Goal: Transaction & Acquisition: Purchase product/service

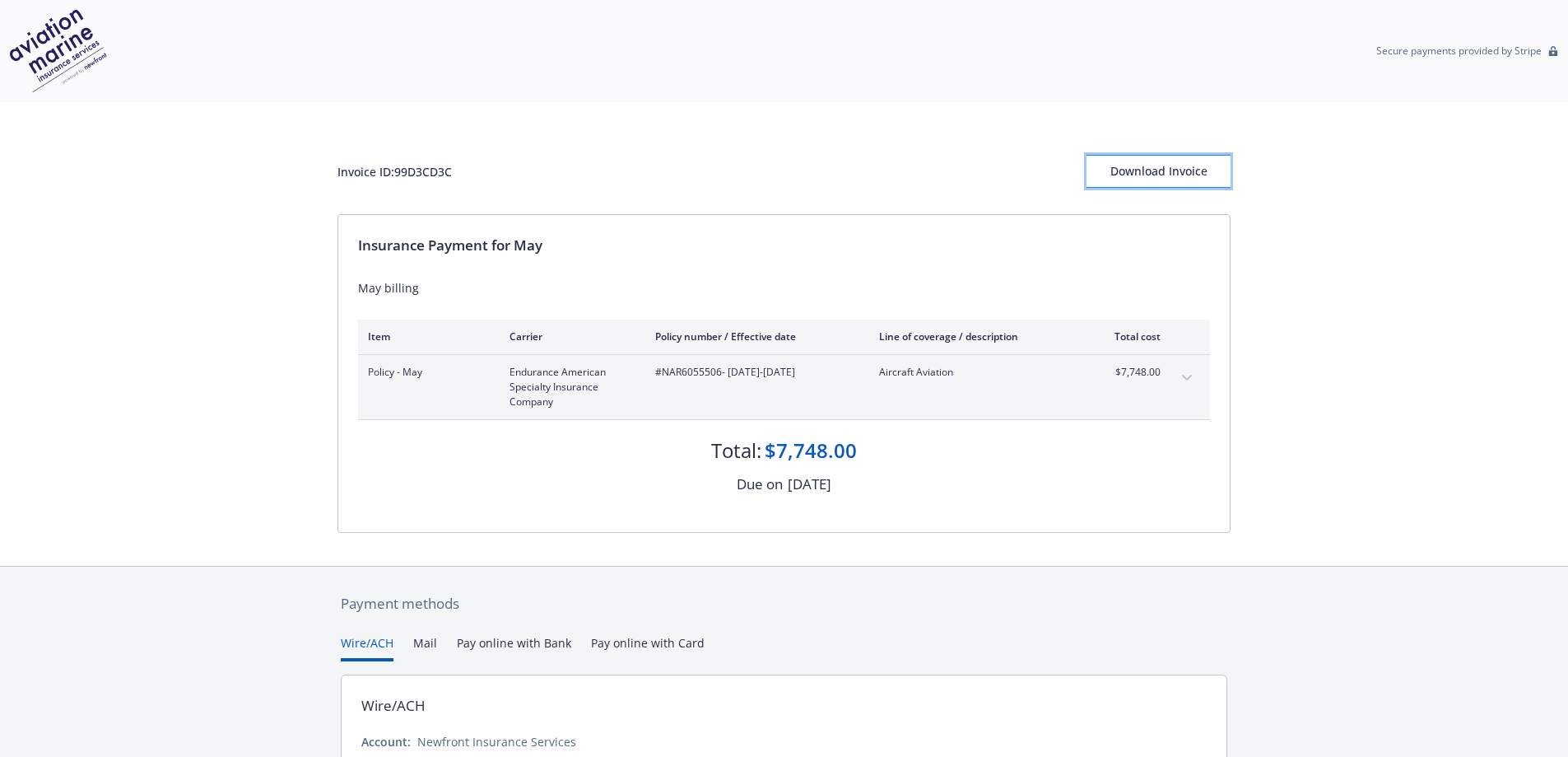
click at [1134, 173] on div "Download Invoice" at bounding box center [1158, 171] width 144 height 31
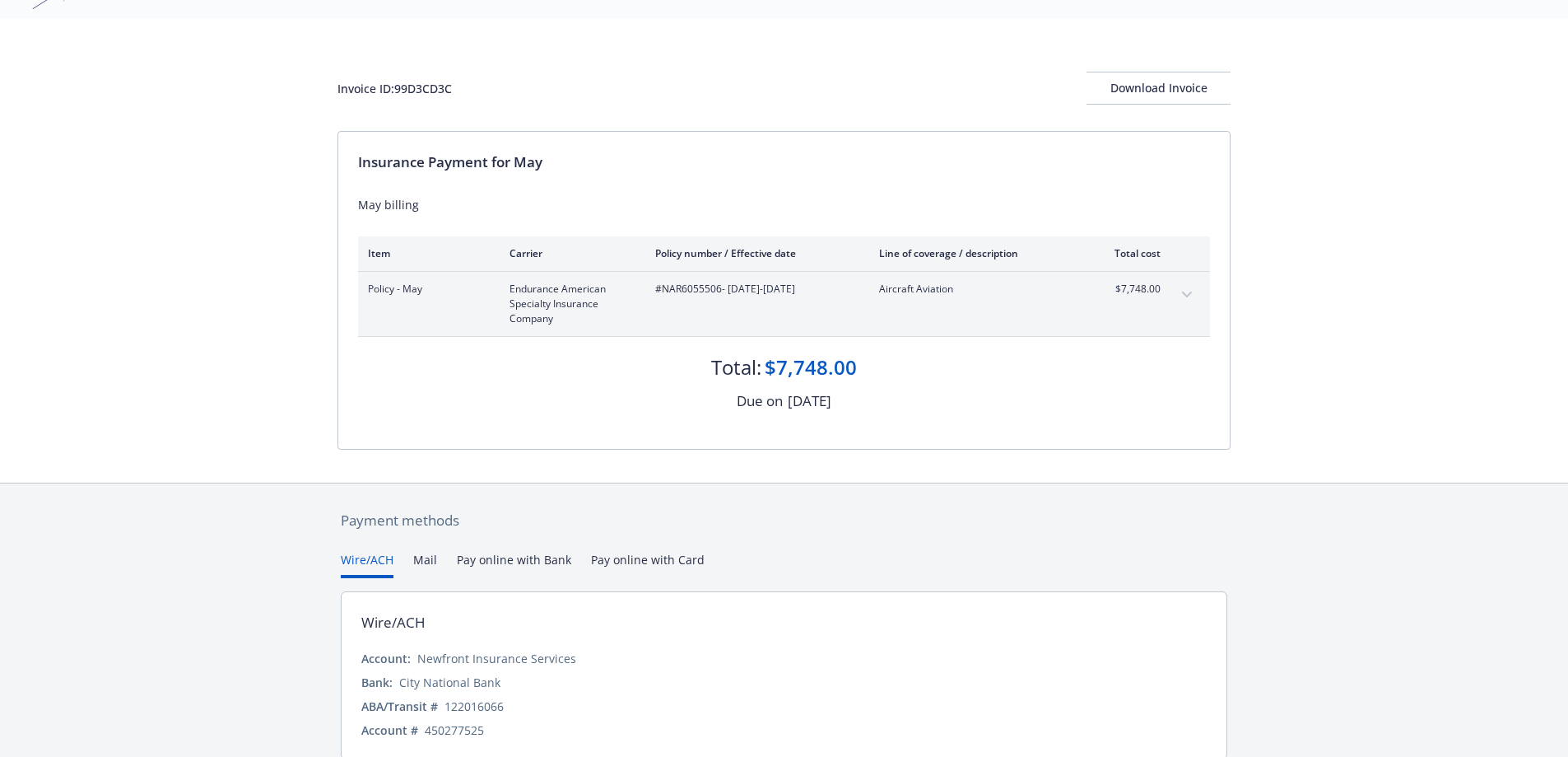
scroll to position [149, 0]
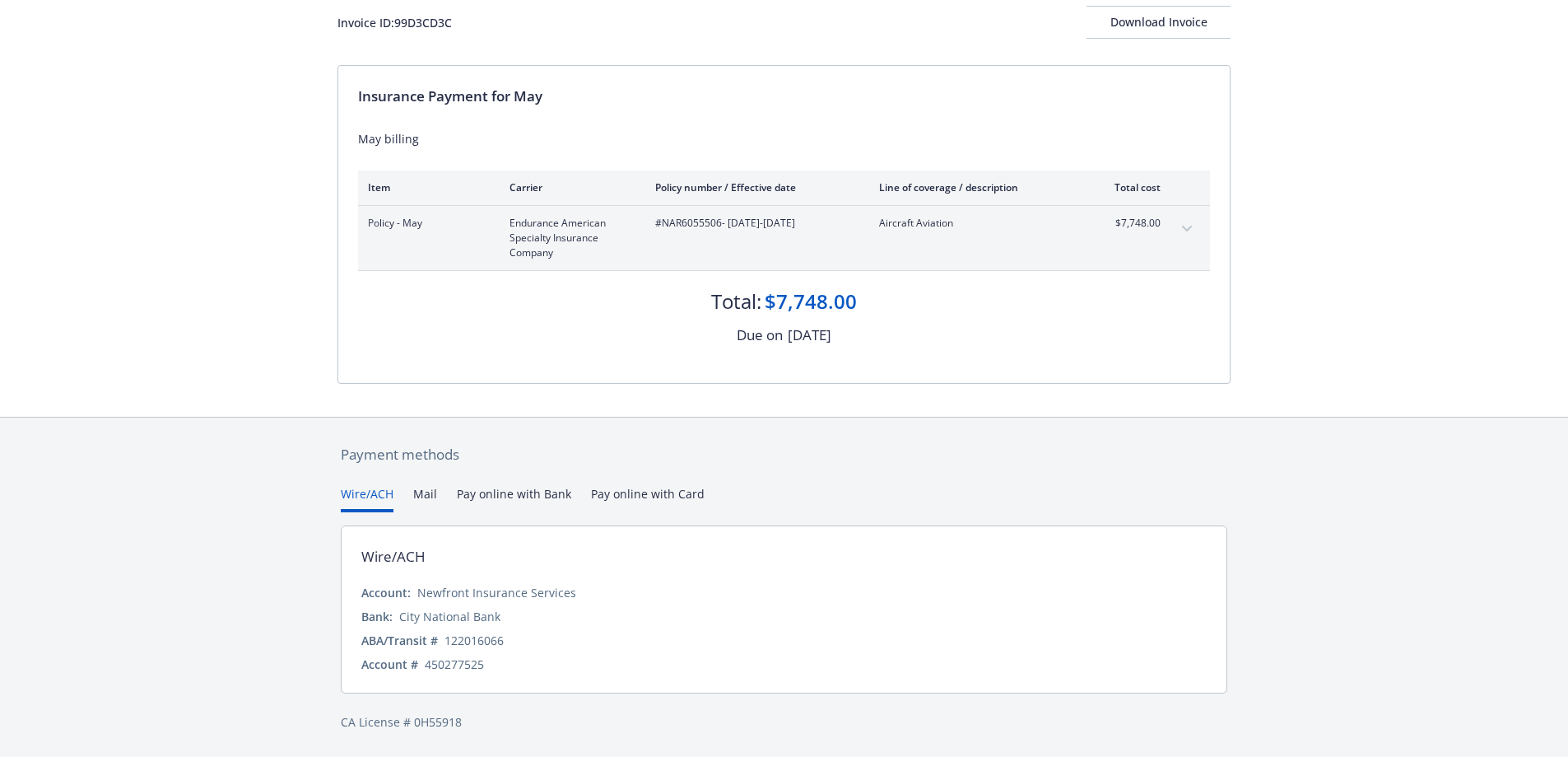
click at [663, 492] on div "Payment methods Wire/ACH Mail Pay online with Bank Pay online with Card Wire/AC…" at bounding box center [784, 588] width 893 height 340
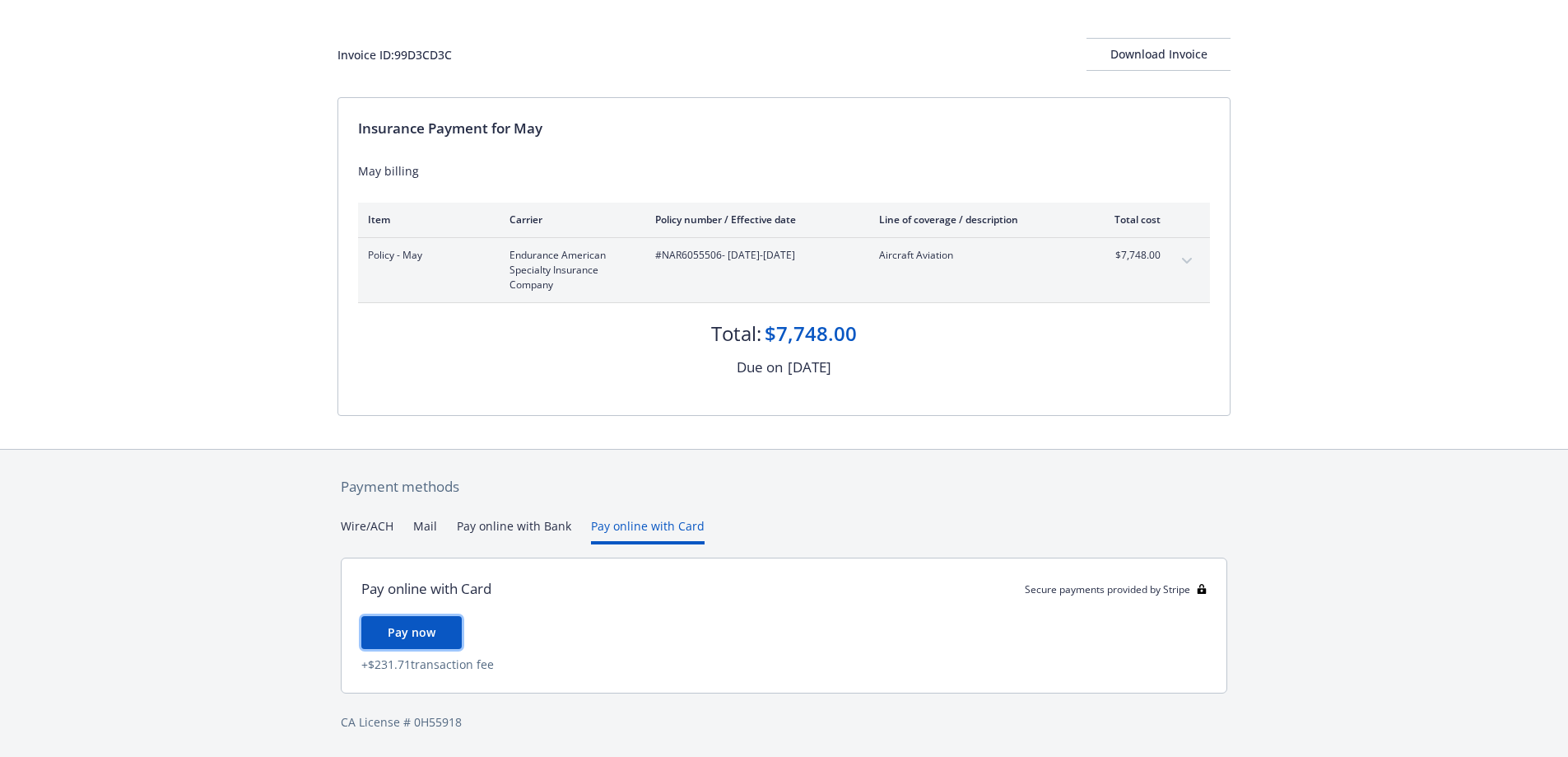
click at [429, 624] on span "Pay now" at bounding box center [412, 632] width 48 height 15
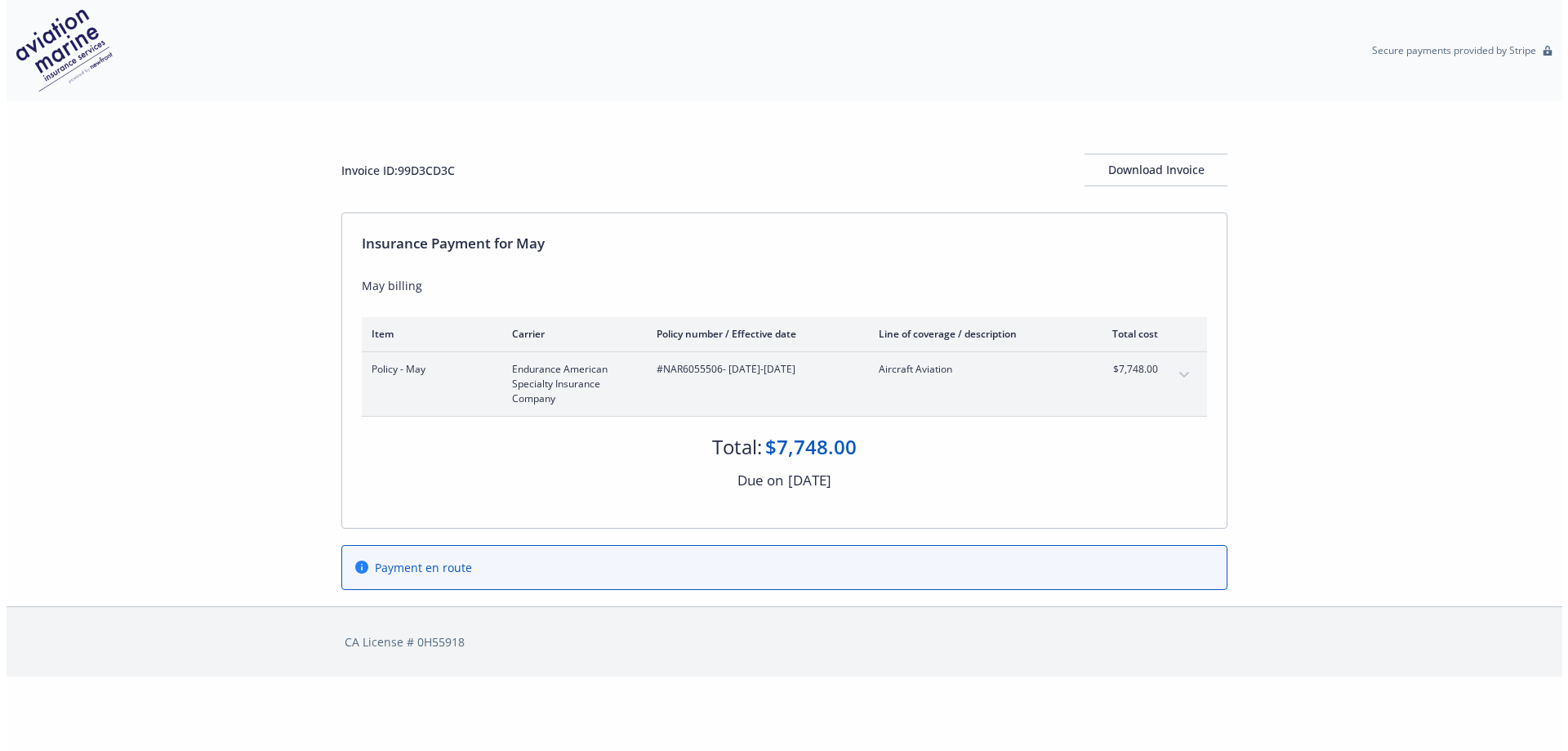
scroll to position [0, 0]
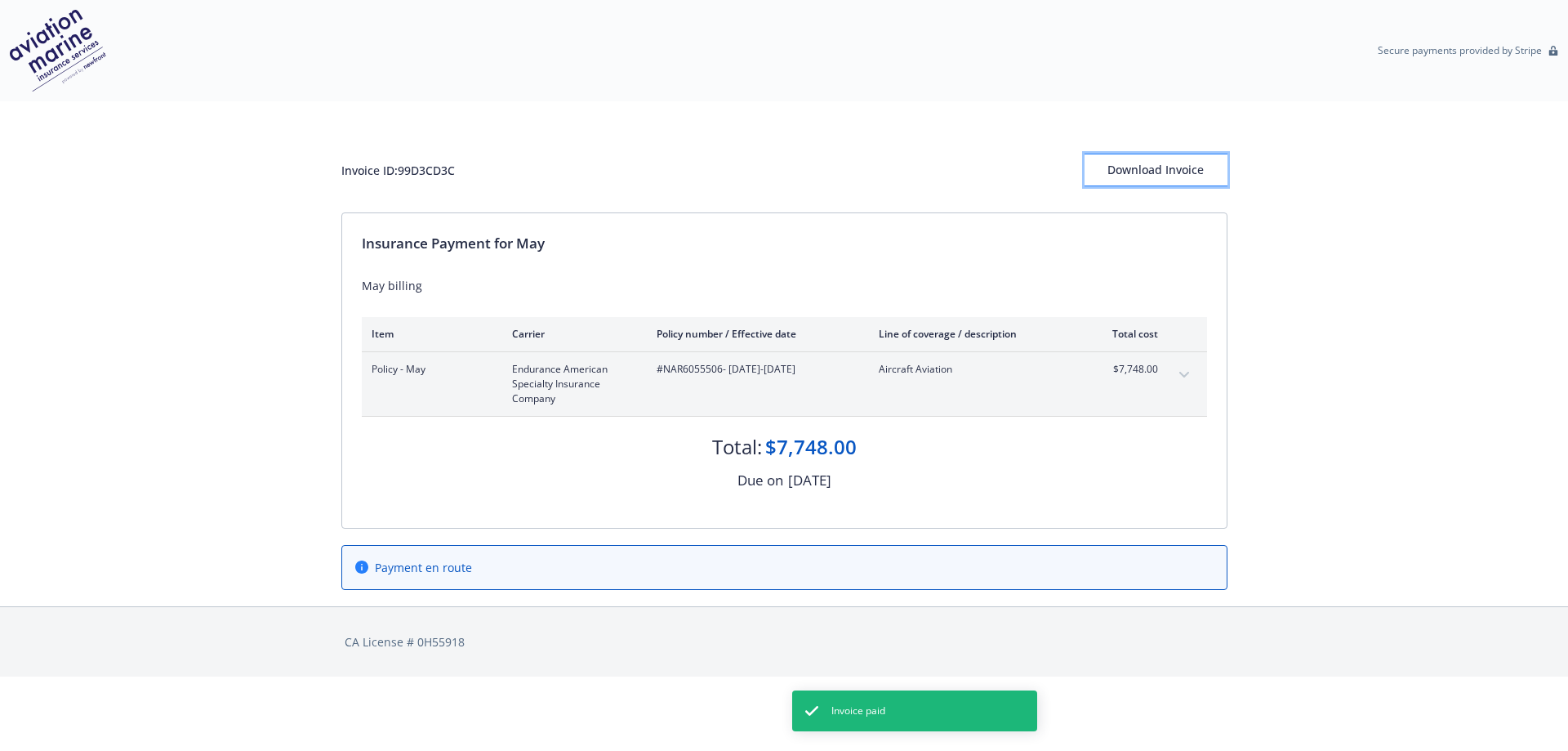
click at [1169, 174] on div "Download Invoice" at bounding box center [1156, 170] width 143 height 31
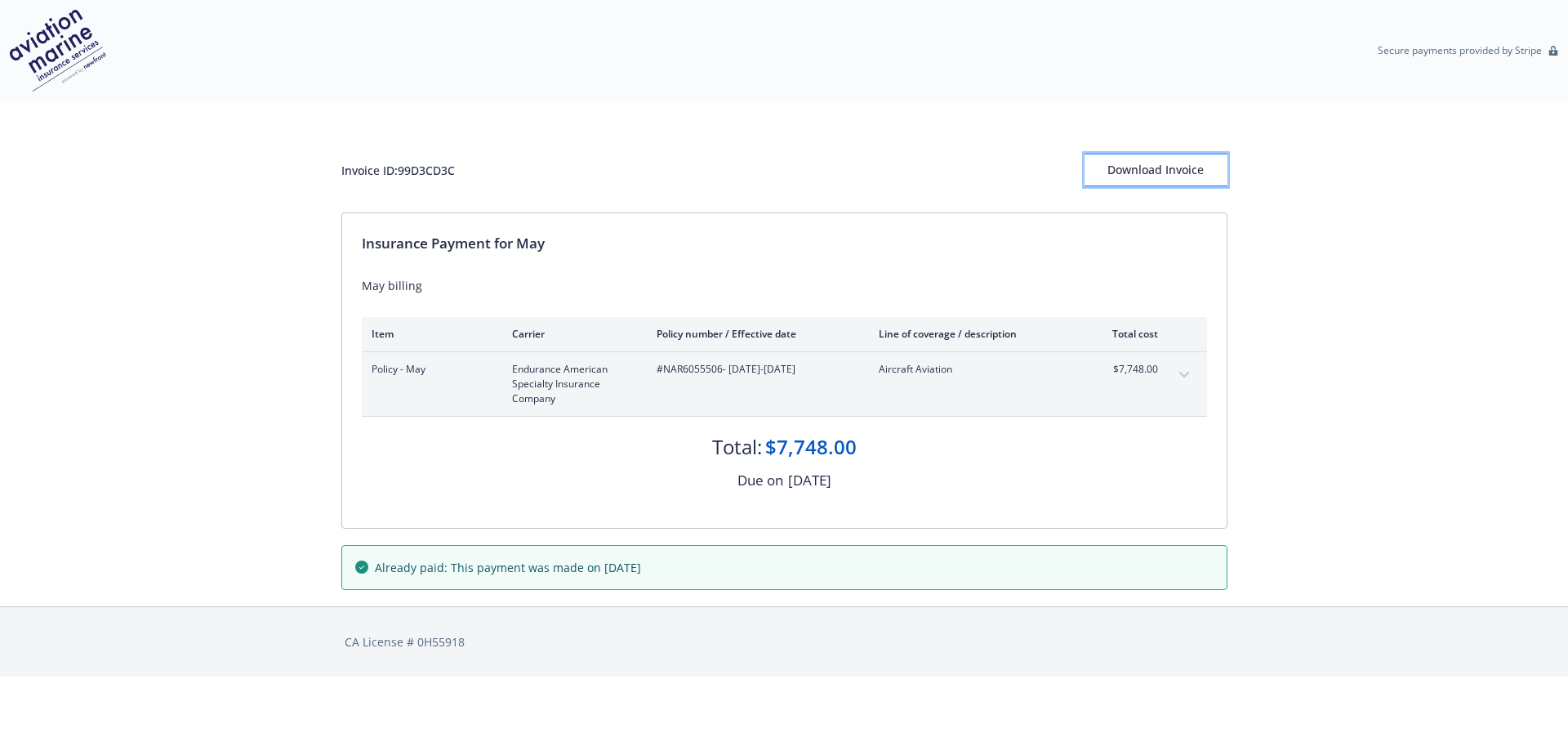
click at [1118, 173] on div "Download Invoice" at bounding box center [1156, 170] width 143 height 31
